Goal: Information Seeking & Learning: Learn about a topic

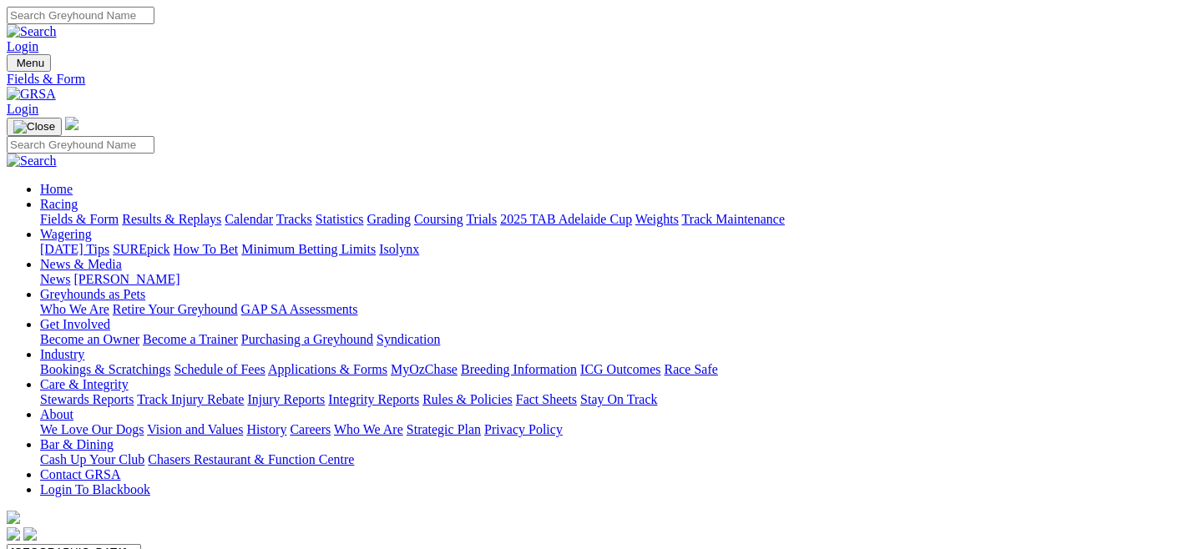
scroll to position [40, 0]
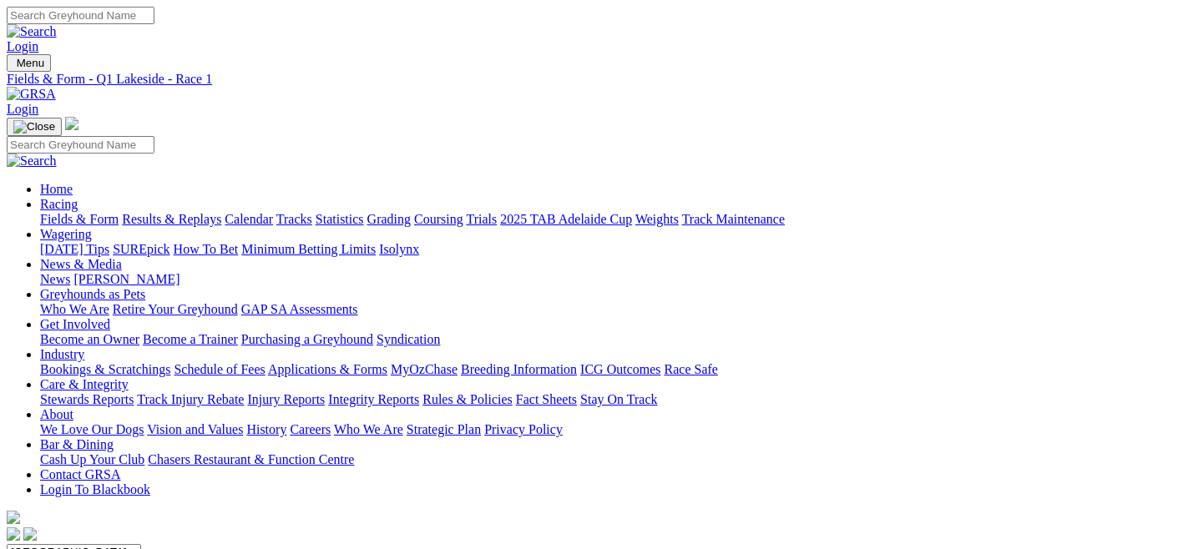
click at [85, 212] on link "Fields & Form" at bounding box center [79, 219] width 78 height 14
click at [141, 544] on select "[GEOGRAPHIC_DATA] [GEOGRAPHIC_DATA] [GEOGRAPHIC_DATA] [GEOGRAPHIC_DATA] [GEOGRA…" at bounding box center [74, 552] width 134 height 16
select select "QLD"
click at [78, 544] on select "South Australia New South Wales Northern Territory Queensland Tasmania Victoria…" at bounding box center [74, 552] width 134 height 16
